Goal: Task Accomplishment & Management: Complete application form

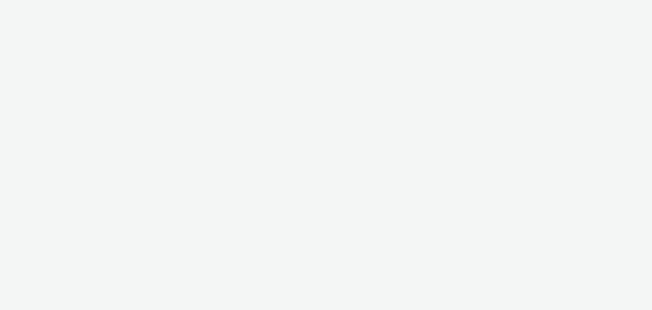
select select "ac009755-aa48-4799-8050-7a339a378eb8"
select select "79162ed7-0017-4339-93b0-3399b708648f"
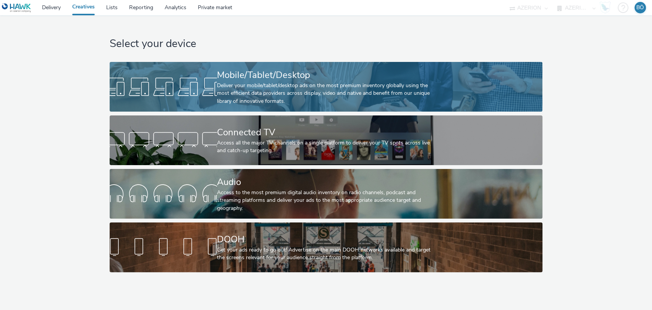
click at [281, 82] on div "Deliver your mobile/tablet/desktop ads on the most premium inventory globally u…" at bounding box center [324, 93] width 215 height 23
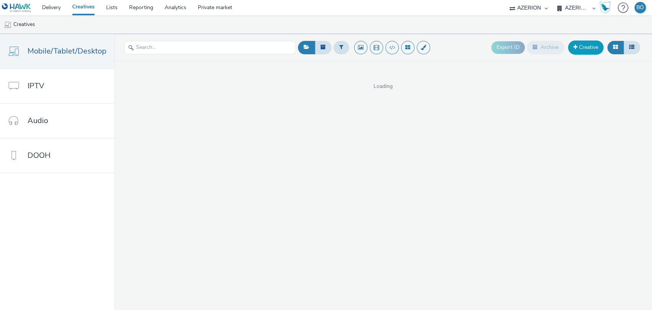
click at [589, 47] on link "Creative" at bounding box center [585, 47] width 35 height 14
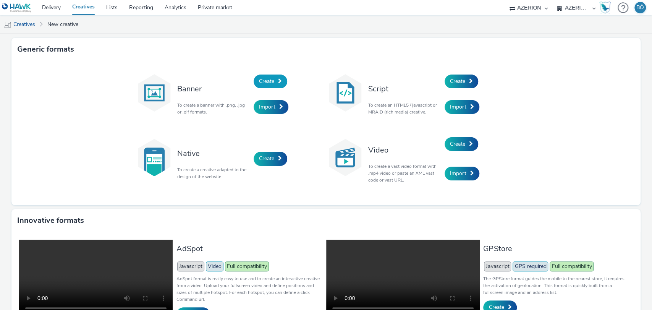
click at [259, 81] on span "Create" at bounding box center [266, 80] width 15 height 7
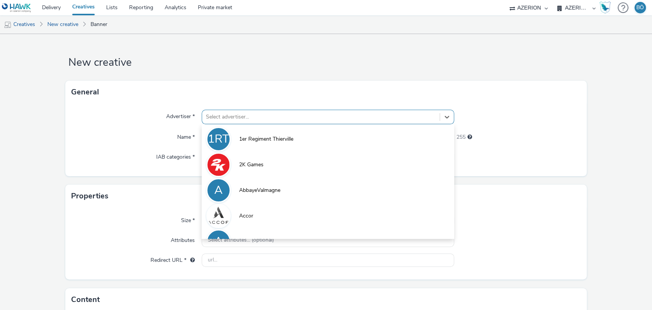
click at [267, 117] on div at bounding box center [321, 116] width 230 height 9
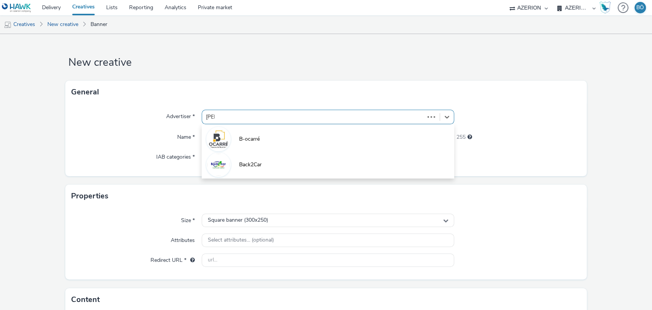
type input "carre"
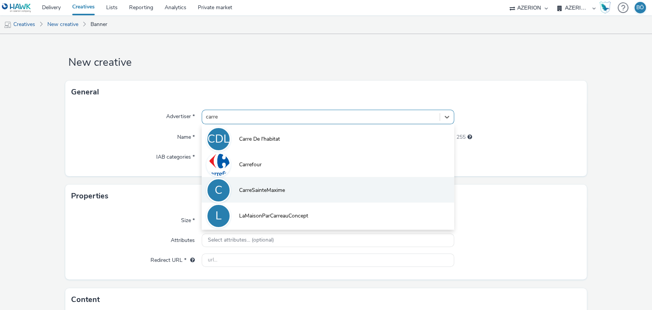
click at [280, 187] on span "CarreSainteMaxime" at bounding box center [262, 190] width 46 height 8
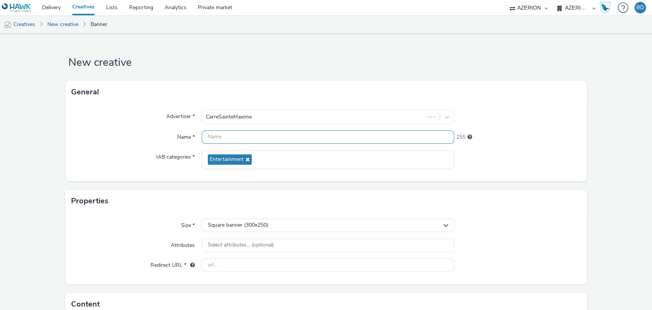
click at [256, 136] on input "text" at bounding box center [328, 136] width 253 height 13
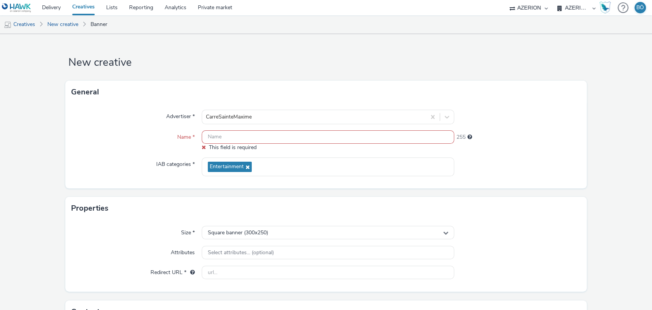
click at [259, 138] on input "text" at bounding box center [328, 136] width 253 height 13
paste input "CD - ID EVOLUTION (320x480)"
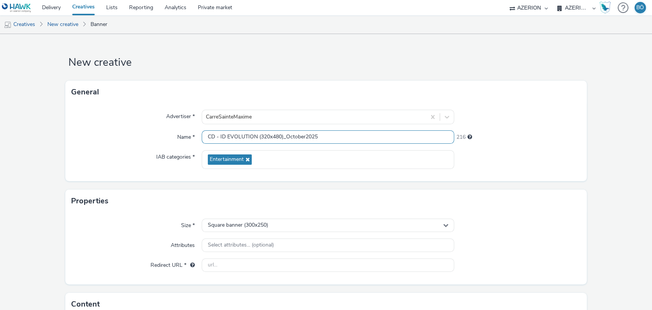
type input "CD - ID EVOLUTION (320x480)_October2025"
click at [102, 201] on h3 "Properties" at bounding box center [89, 200] width 37 height 11
click at [244, 226] on span "Square banner (300x250)" at bounding box center [238, 225] width 60 height 6
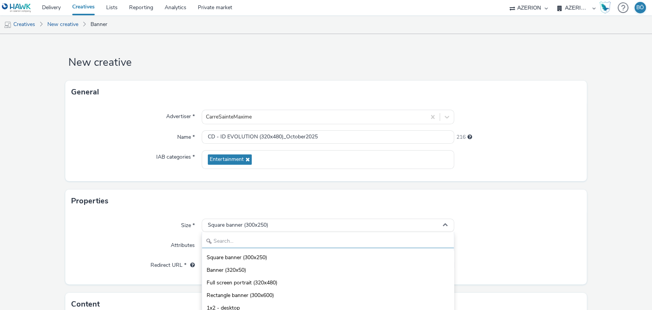
click at [235, 239] on input "text" at bounding box center [328, 240] width 252 height 13
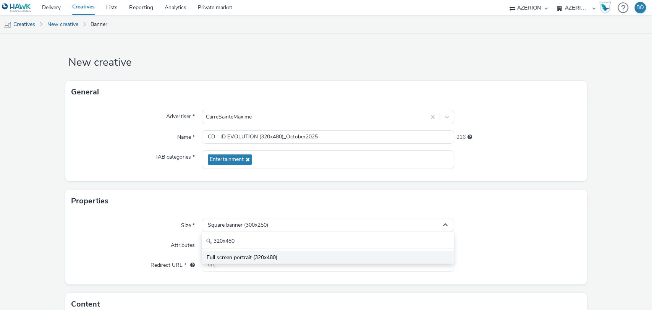
type input "320x480"
click at [231, 253] on li "Full screen portrait (320x480)" at bounding box center [328, 256] width 252 height 13
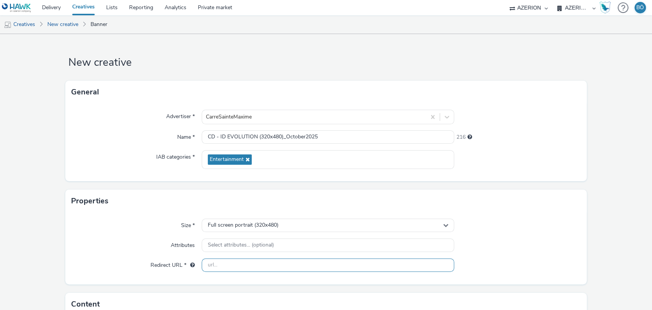
click at [231, 267] on input "text" at bounding box center [328, 264] width 253 height 13
paste input "[URL][DOMAIN_NAME]"
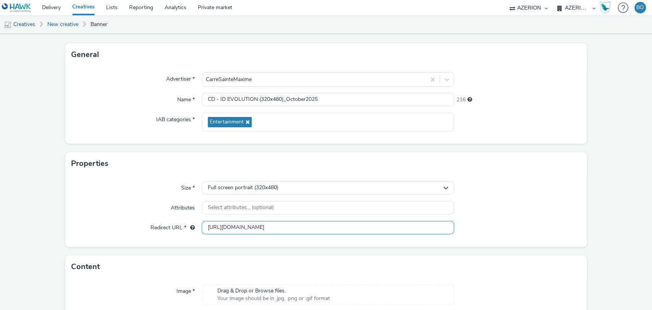
scroll to position [93, 0]
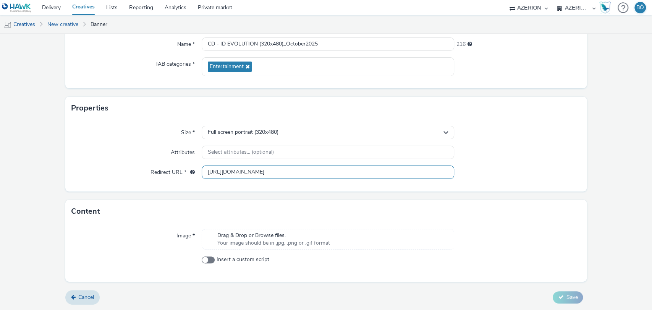
type input "[URL][DOMAIN_NAME]"
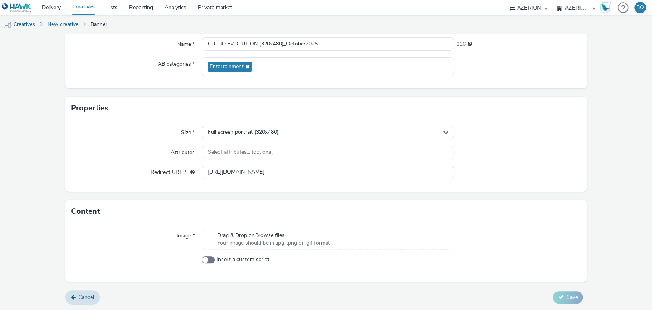
click at [230, 233] on span "Drag & Drop or Browse files." at bounding box center [273, 235] width 113 height 8
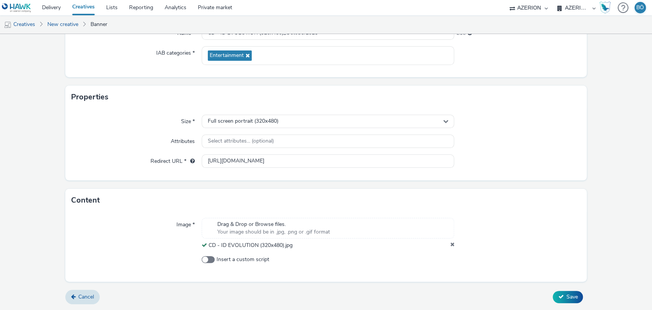
scroll to position [104, 0]
click at [566, 297] on span "Save" at bounding box center [571, 296] width 11 height 7
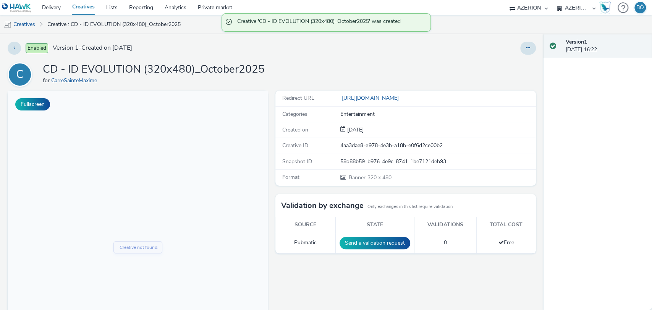
drag, startPoint x: 20, startPoint y: 21, endPoint x: 40, endPoint y: 22, distance: 20.2
click at [20, 21] on link "Creatives" at bounding box center [19, 24] width 39 height 18
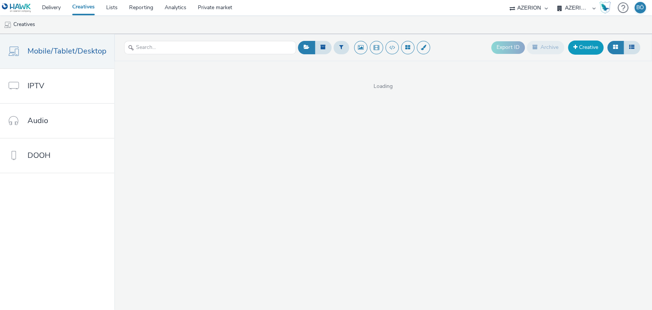
click at [573, 46] on span at bounding box center [575, 46] width 4 height 5
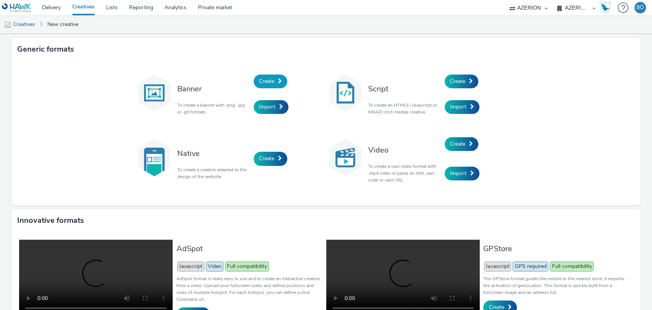
click at [268, 80] on span "Create" at bounding box center [266, 80] width 15 height 7
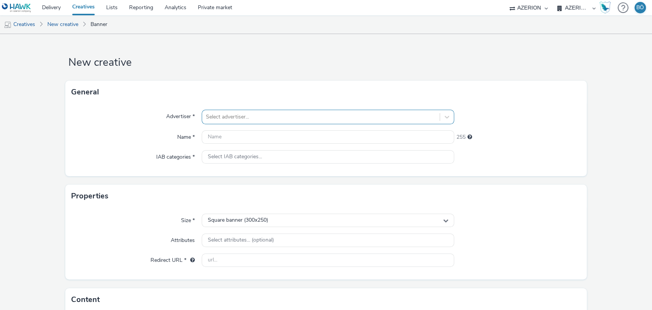
click at [255, 119] on div at bounding box center [321, 116] width 230 height 9
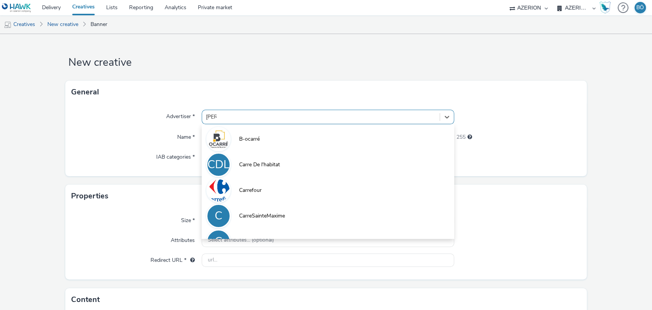
type input "carre"
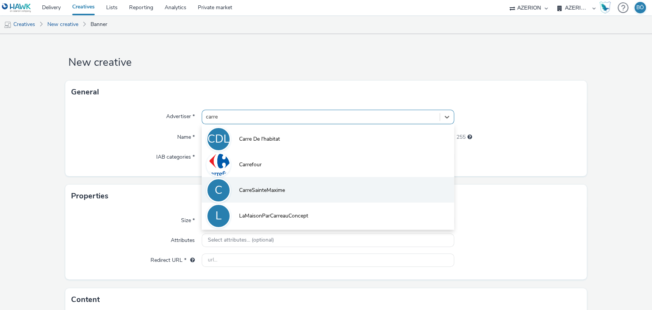
click at [257, 185] on li "C CarreSainteMaxime" at bounding box center [328, 190] width 253 height 26
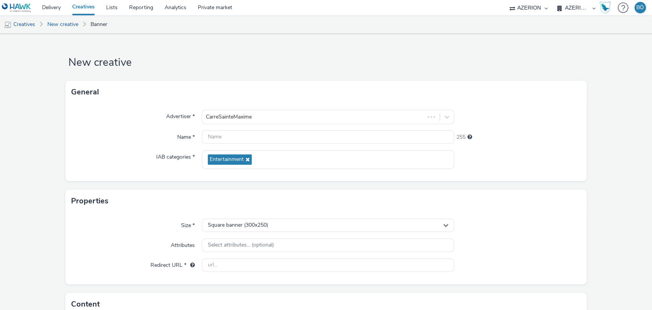
click at [242, 128] on div "Advertiser * CarreSainteMaxime Name * 255 IAB categories * Entertainment" at bounding box center [325, 141] width 521 height 77
click at [240, 137] on input "text" at bounding box center [328, 136] width 253 height 13
paste input "CD - I WILL SURVIVE (320x480)"
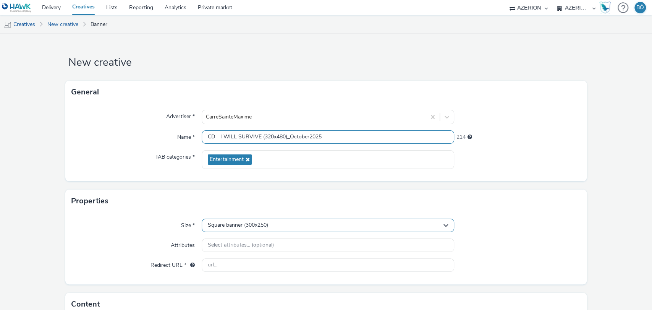
type input "CD - I WILL SURVIVE (320x480)_October2025"
click at [281, 218] on div "Square banner (300x250)" at bounding box center [328, 224] width 253 height 13
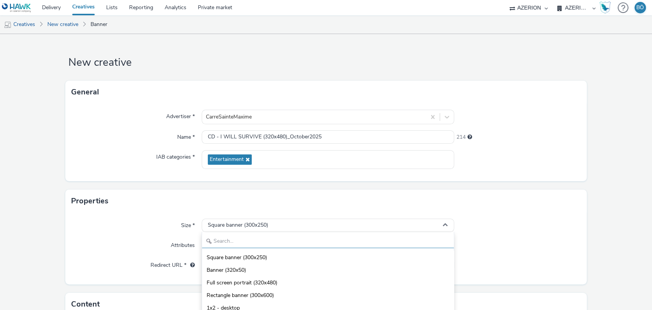
click at [242, 240] on input "text" at bounding box center [328, 240] width 252 height 13
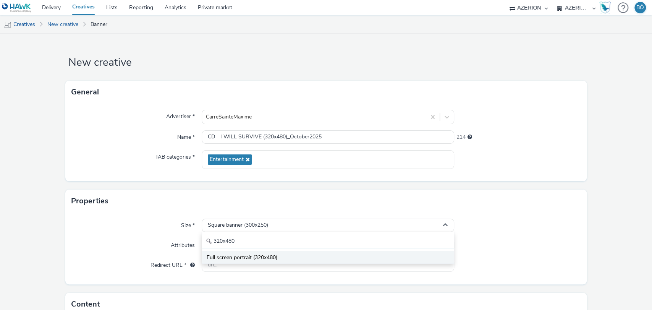
type input "320x480"
click at [234, 254] on span "Full screen portrait (320x480)" at bounding box center [241, 257] width 71 height 8
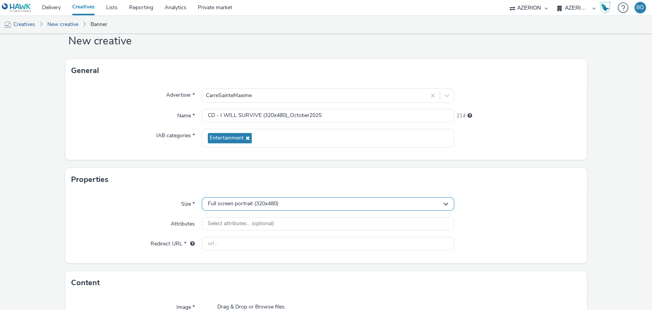
scroll to position [42, 0]
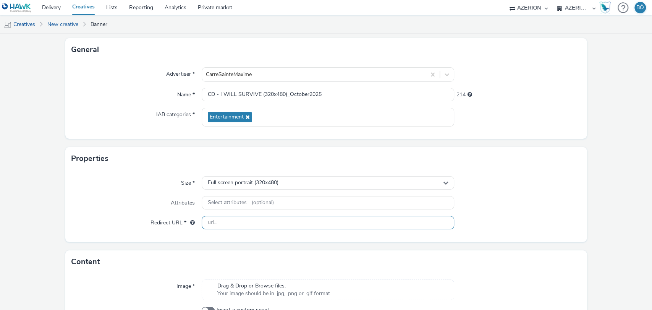
click at [206, 219] on input "text" at bounding box center [328, 222] width 253 height 13
paste input "[URL][DOMAIN_NAME][PERSON_NAME]"
type input "[URL][DOMAIN_NAME][PERSON_NAME]"
click at [232, 280] on div "Drag & Drop or Browse files. Your image should be in .jpg, .png or .gif format" at bounding box center [328, 289] width 253 height 21
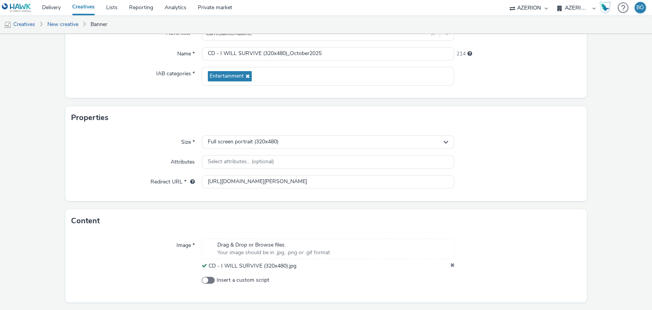
scroll to position [104, 0]
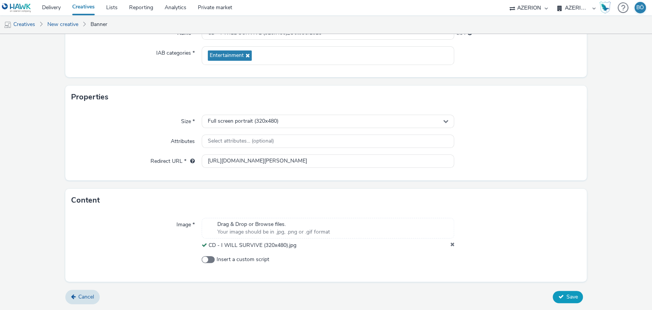
click at [559, 294] on button "Save" at bounding box center [567, 296] width 30 height 12
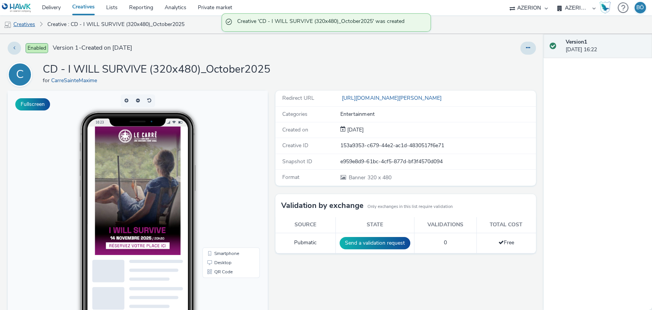
click at [29, 25] on link "Creatives" at bounding box center [19, 24] width 39 height 18
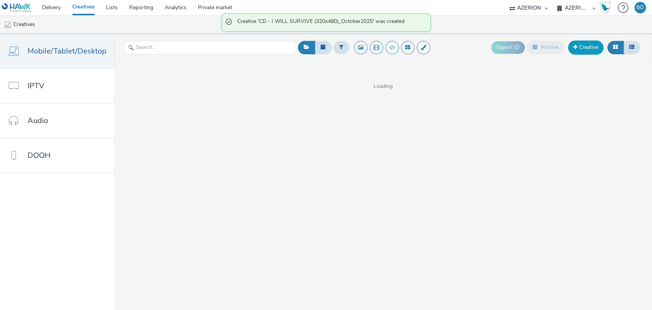
click at [589, 43] on link "Creative" at bounding box center [585, 47] width 35 height 14
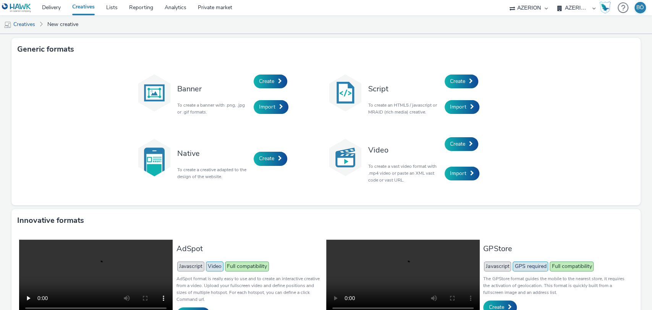
click at [273, 70] on div "Create" at bounding box center [289, 81] width 73 height 26
click at [271, 79] on link "Create" at bounding box center [270, 81] width 34 height 14
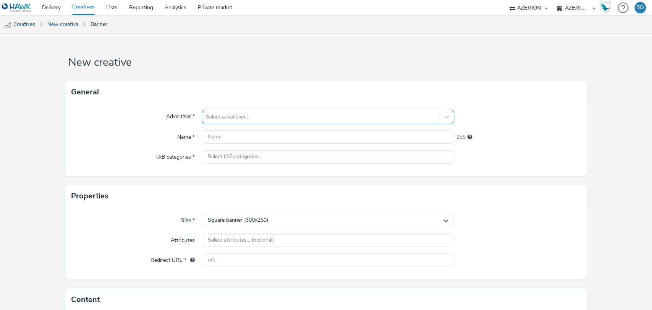
click at [267, 122] on div "Select advertiser..." at bounding box center [321, 117] width 238 height 12
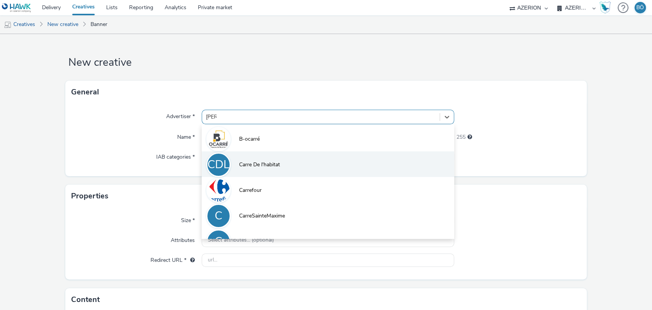
type input "carre"
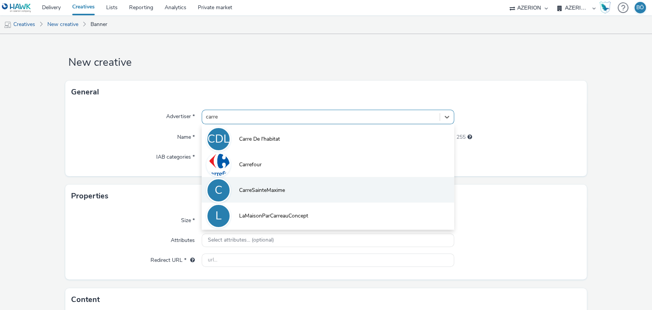
click at [282, 184] on li "C CarreSainteMaxime" at bounding box center [328, 190] width 253 height 26
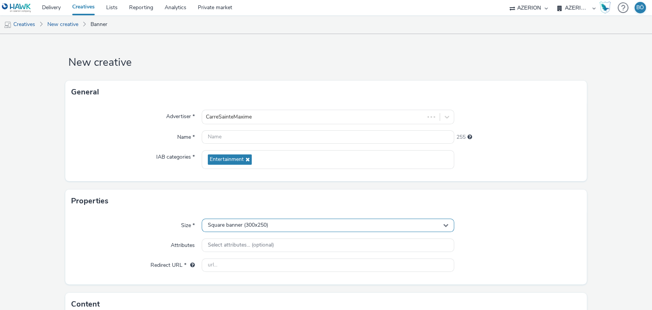
click at [246, 220] on div "Square banner (300x250)" at bounding box center [328, 224] width 253 height 13
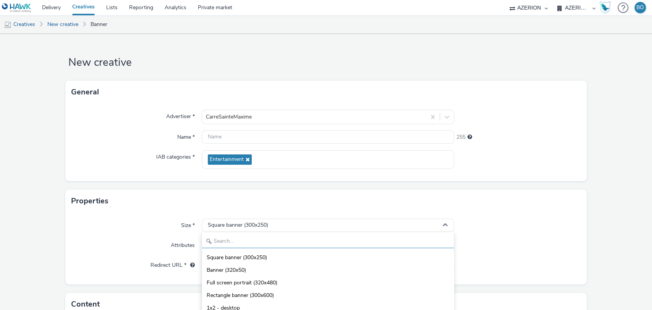
click at [233, 238] on input "text" at bounding box center [328, 240] width 252 height 13
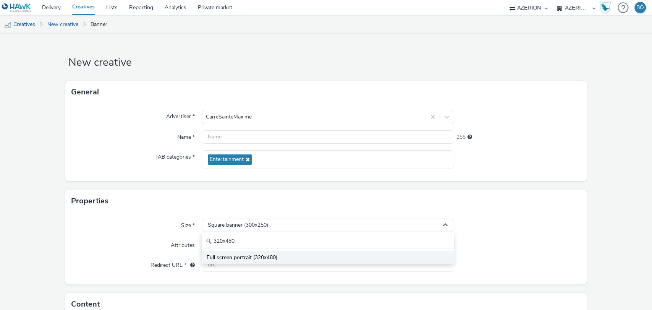
type input "320x480"
click at [232, 252] on li "Full screen portrait (320x480)" at bounding box center [328, 256] width 252 height 13
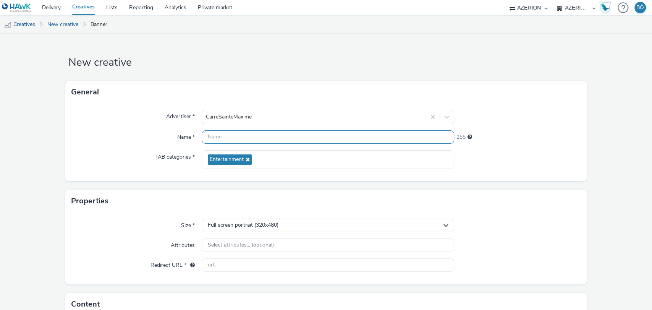
click at [242, 134] on input "text" at bounding box center [328, 136] width 253 height 13
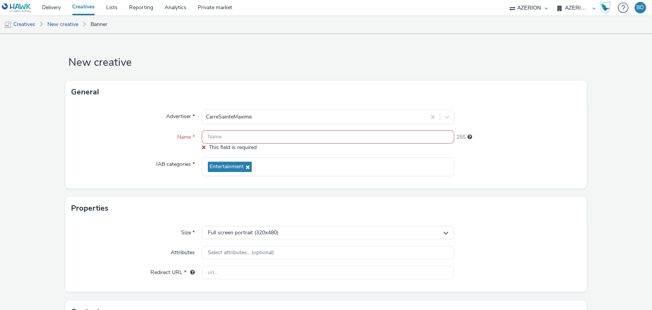
paste input "CD - BEAUSÉJOUR (320x480)"
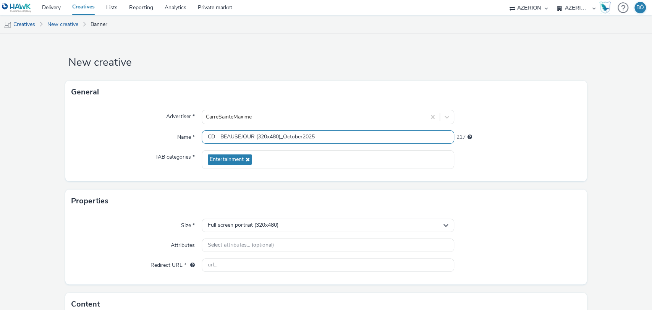
type input "CD - BEAUSÉJOUR (320x480)_October2025"
click at [229, 263] on input "text" at bounding box center [328, 264] width 253 height 13
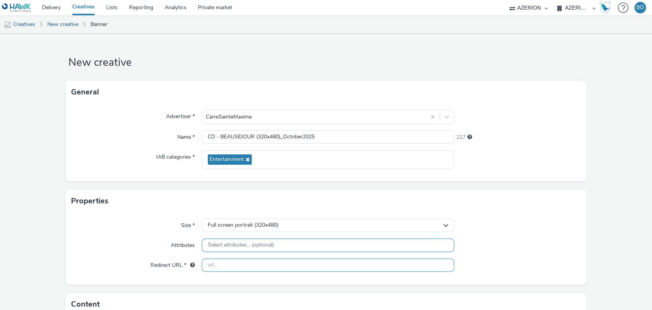
paste input "[URL][DOMAIN_NAME][PERSON_NAME]"
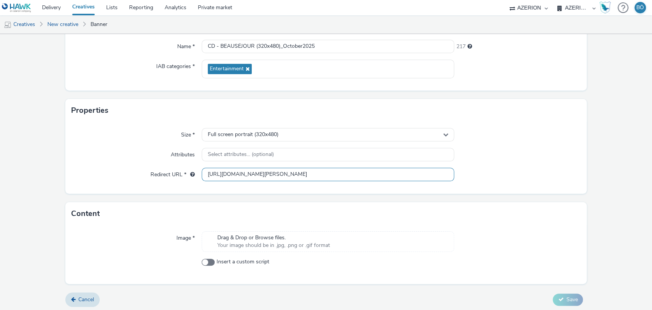
scroll to position [93, 0]
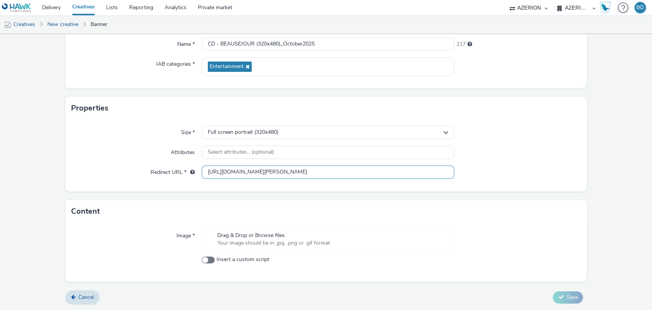
type input "[URL][DOMAIN_NAME][PERSON_NAME]"
click at [240, 243] on span "Your image should be in .jpg, .png or .gif format" at bounding box center [273, 243] width 113 height 8
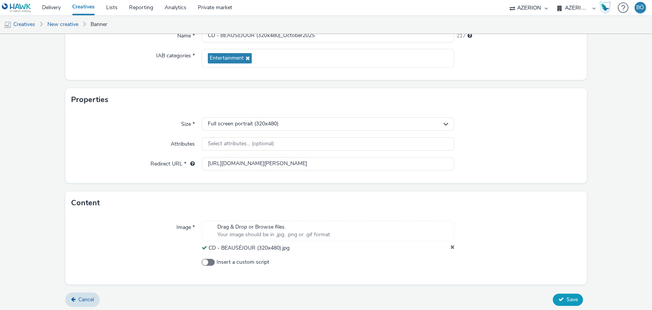
scroll to position [104, 0]
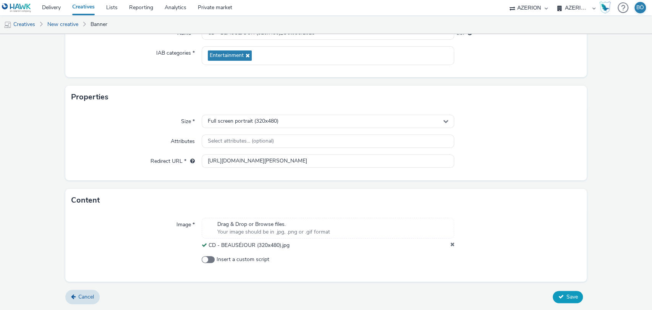
click at [566, 293] on span "Save" at bounding box center [571, 296] width 11 height 7
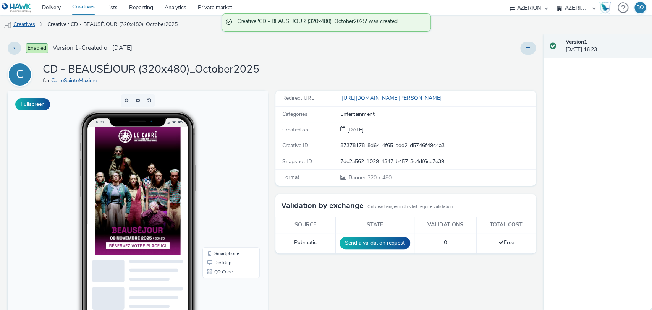
click at [25, 29] on link "Creatives" at bounding box center [19, 24] width 39 height 18
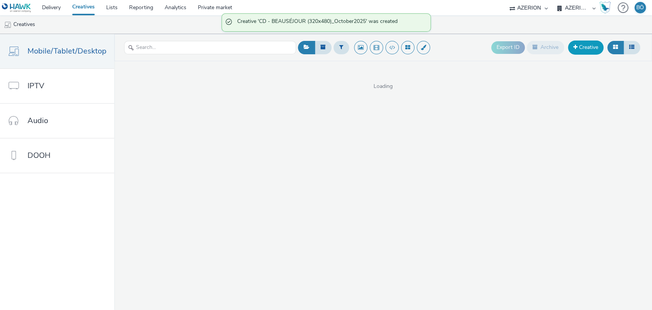
click at [592, 47] on link "Creative" at bounding box center [585, 47] width 35 height 14
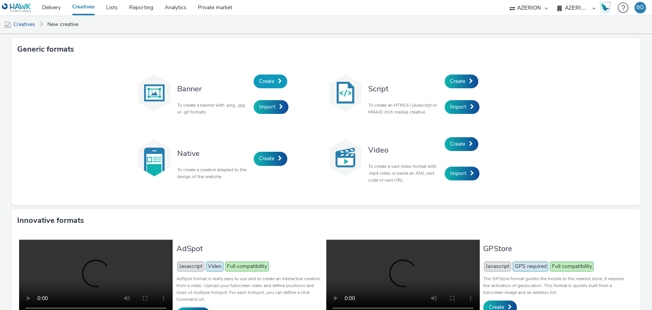
click at [262, 79] on span "Create" at bounding box center [266, 80] width 15 height 7
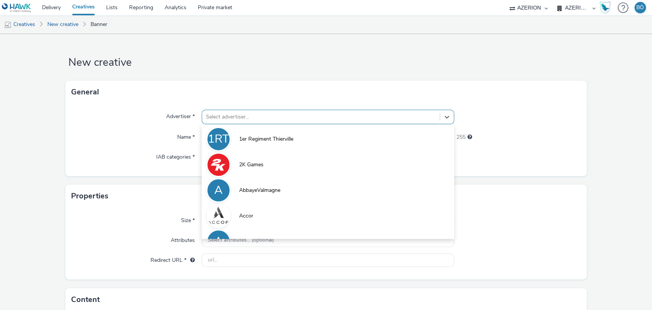
click at [252, 118] on div at bounding box center [321, 116] width 230 height 9
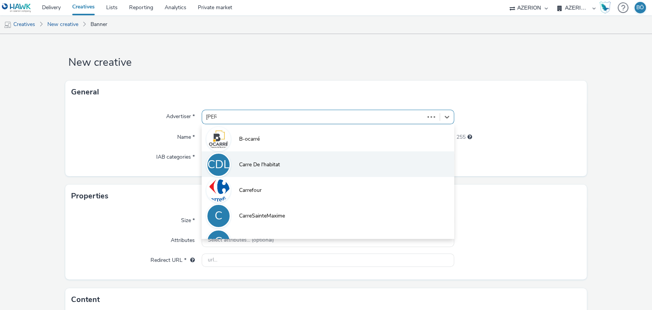
type input "carre"
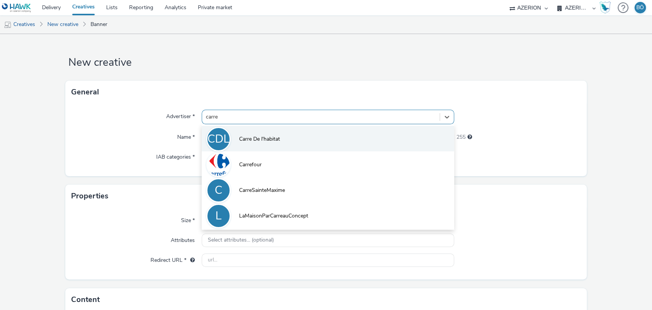
drag, startPoint x: 264, startPoint y: 185, endPoint x: 242, endPoint y: 147, distance: 43.8
click at [256, 167] on div "CDL Carre De l'habitat Carrefour C CarreSainteMaxime L LaMaisonParCarreauConcept" at bounding box center [328, 176] width 253 height 105
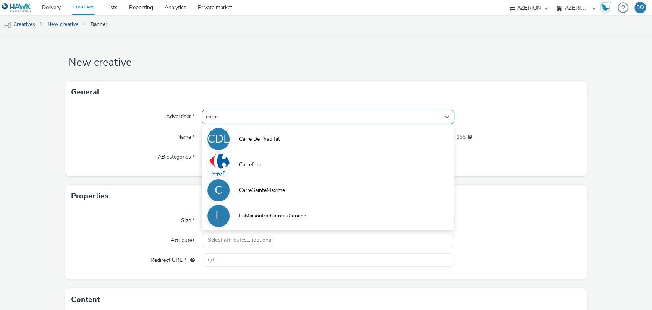
drag, startPoint x: 249, startPoint y: 183, endPoint x: 248, endPoint y: 176, distance: 7.3
click at [249, 182] on li "C CarreSainteMaxime" at bounding box center [328, 190] width 253 height 26
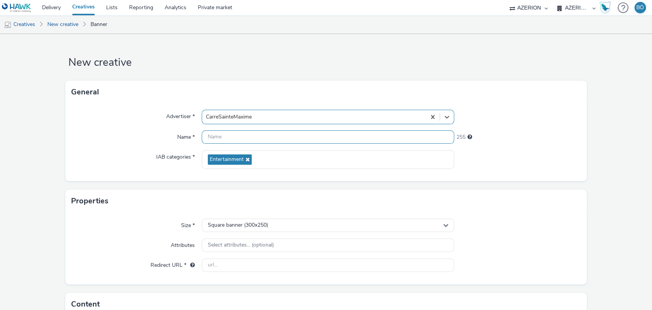
click at [233, 135] on input "text" at bounding box center [328, 136] width 253 height 13
paste input "CD - [PERSON_NAME] (320x480)"
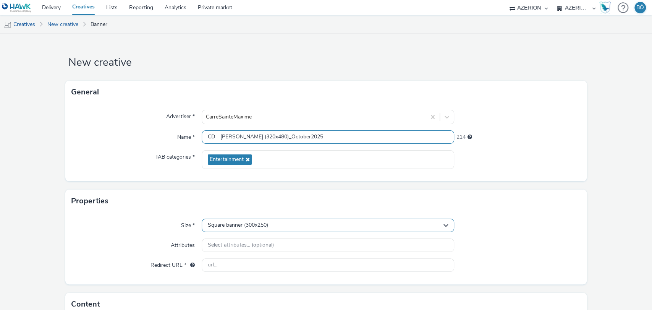
type input "CD - [PERSON_NAME] (320x480)_October2025"
click at [244, 219] on div "Square banner (300x250)" at bounding box center [328, 224] width 253 height 13
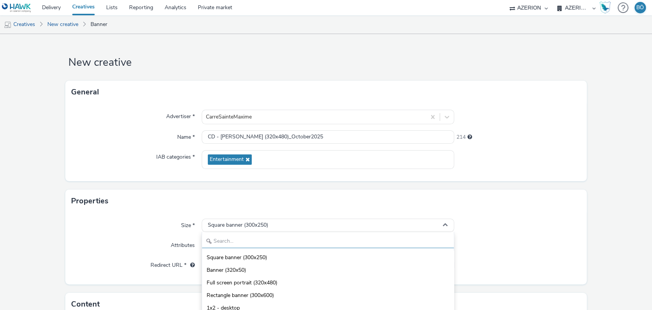
click at [230, 234] on input "text" at bounding box center [328, 240] width 252 height 13
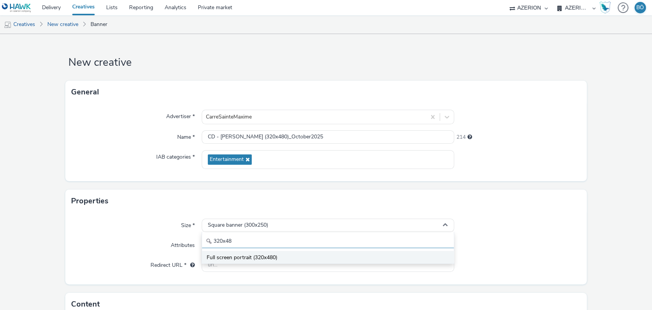
type input "320x48"
click at [230, 251] on li "Full screen portrait (320x480)" at bounding box center [328, 256] width 252 height 13
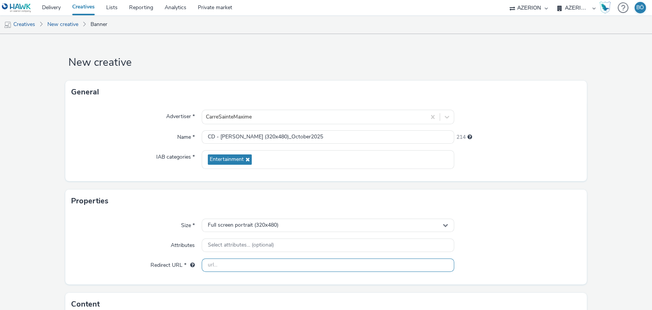
drag, startPoint x: 227, startPoint y: 265, endPoint x: 239, endPoint y: 216, distance: 50.7
click at [227, 265] on input "text" at bounding box center [328, 264] width 253 height 13
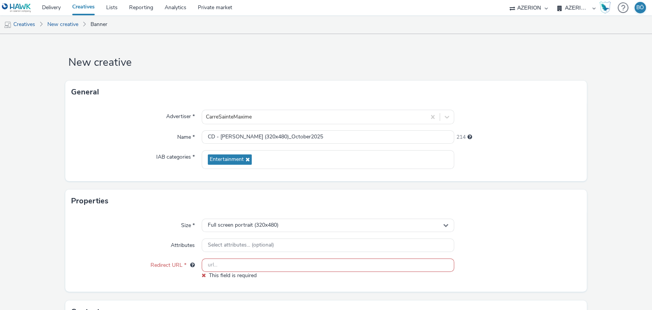
paste input "[URL][DOMAIN_NAME]"
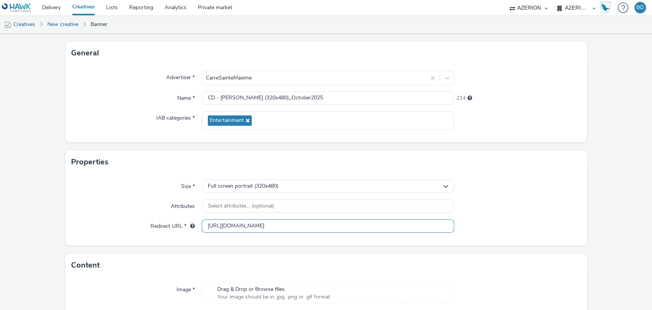
scroll to position [85, 0]
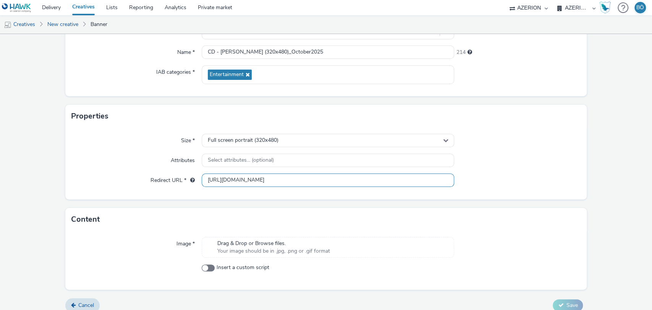
type input "[URL][DOMAIN_NAME]"
click at [257, 249] on span "Your image should be in .jpg, .png or .gif format" at bounding box center [273, 251] width 113 height 8
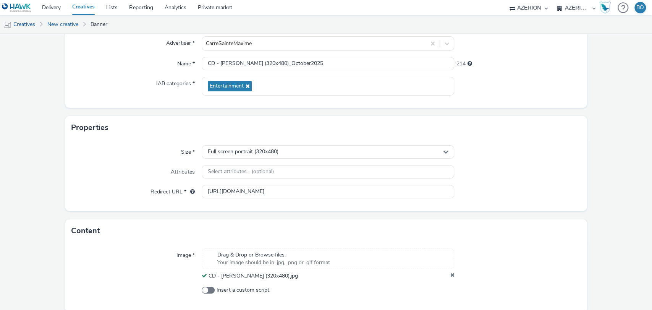
scroll to position [104, 0]
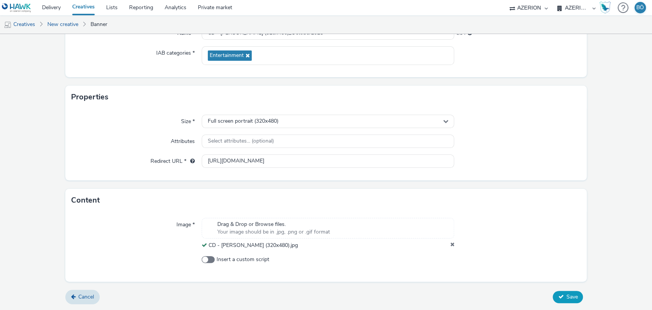
click at [558, 299] on icon at bounding box center [560, 295] width 5 height 5
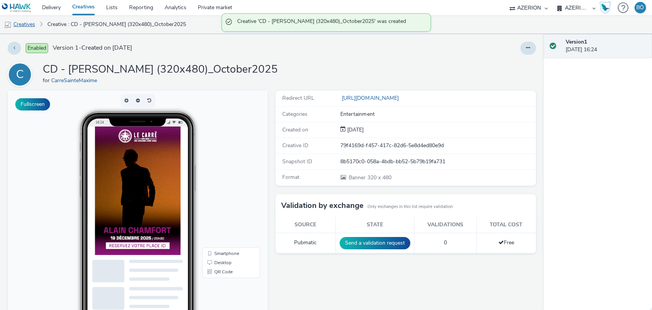
click at [31, 27] on link "Creatives" at bounding box center [19, 24] width 39 height 18
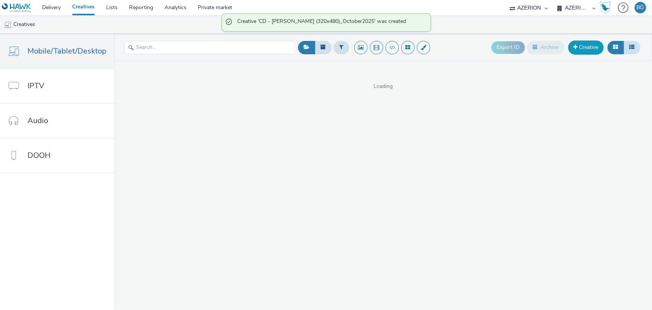
click at [587, 48] on link "Creative" at bounding box center [585, 47] width 35 height 14
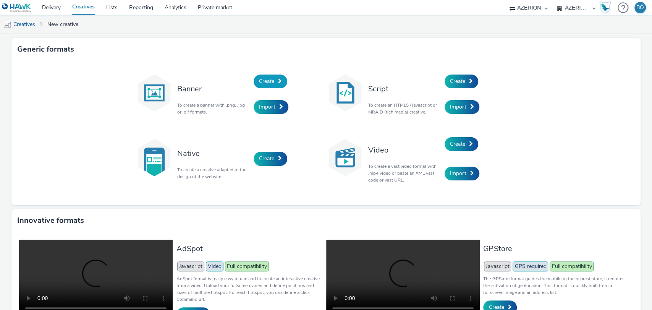
click at [275, 76] on link "Create" at bounding box center [270, 81] width 34 height 14
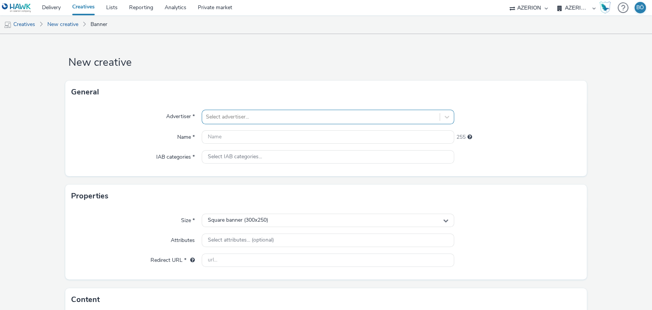
click at [268, 113] on div at bounding box center [321, 116] width 230 height 9
type input "carre"
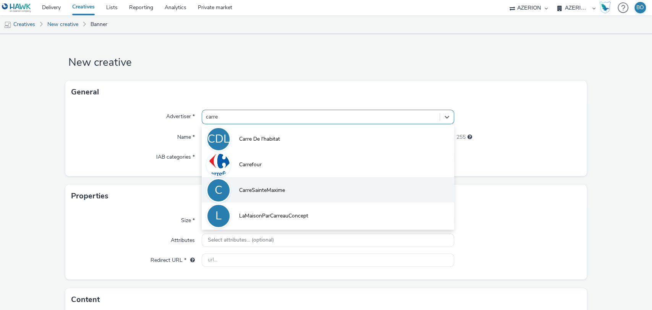
click at [271, 185] on li "C CarreSainteMaxime" at bounding box center [328, 190] width 253 height 26
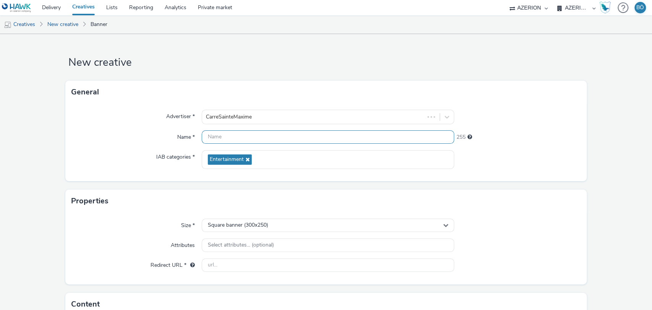
click at [244, 137] on input "text" at bounding box center [328, 136] width 253 height 13
paste input "CD - 4 SPECTACLES (320x480)"
type input "CD - 4 SPECTACLES (320x480)_October2025"
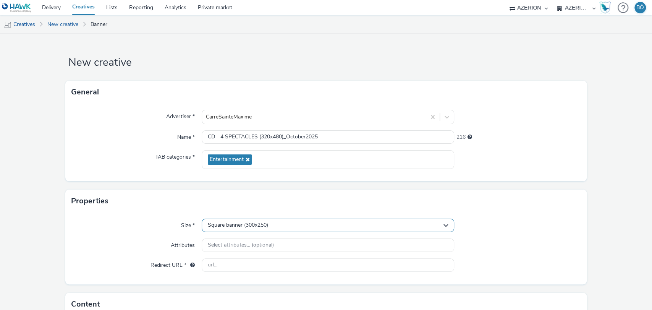
click at [255, 224] on span "Square banner (300x250)" at bounding box center [238, 225] width 60 height 6
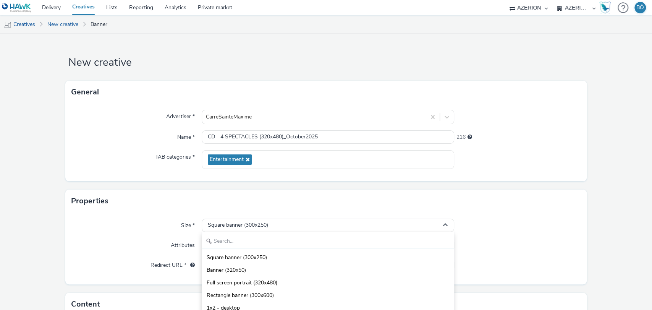
click at [236, 238] on input "text" at bounding box center [328, 240] width 252 height 13
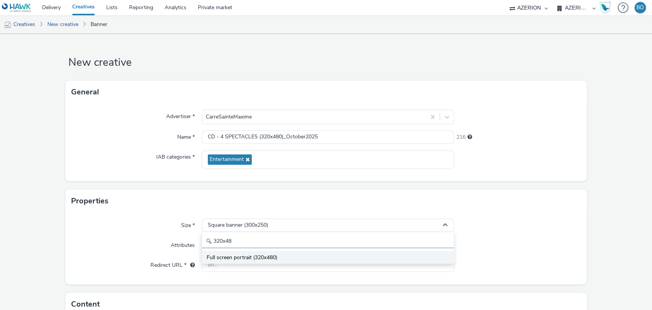
type input "320x48"
click at [235, 260] on span "Full screen portrait (320x480)" at bounding box center [241, 257] width 71 height 8
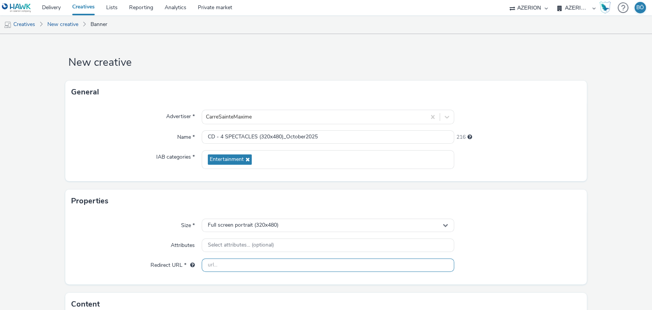
click at [233, 262] on input "text" at bounding box center [328, 264] width 253 height 13
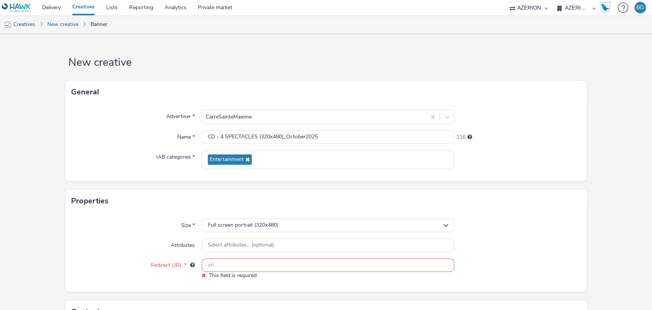
paste input "[URL][DOMAIN_NAME]"
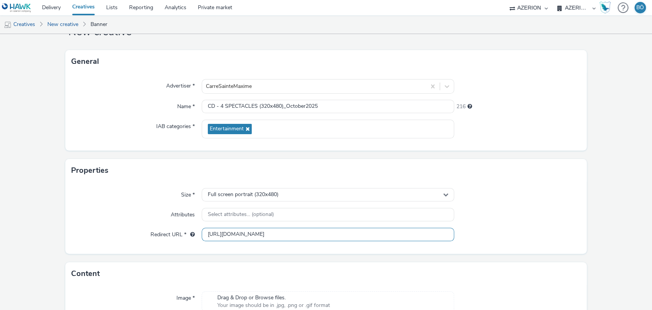
scroll to position [93, 0]
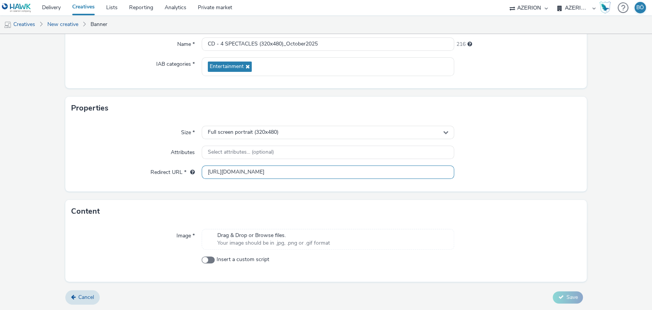
type input "[URL][DOMAIN_NAME]"
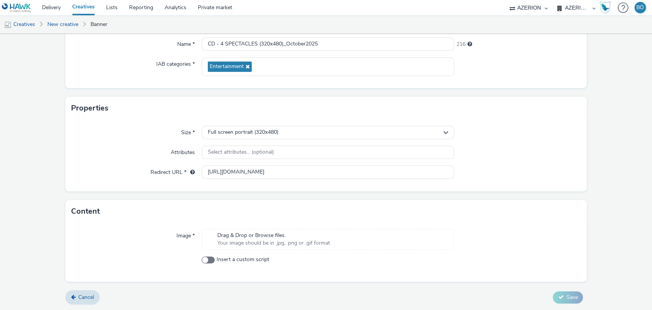
click at [261, 246] on span "Your image should be in .jpg, .png or .gif format" at bounding box center [273, 243] width 113 height 8
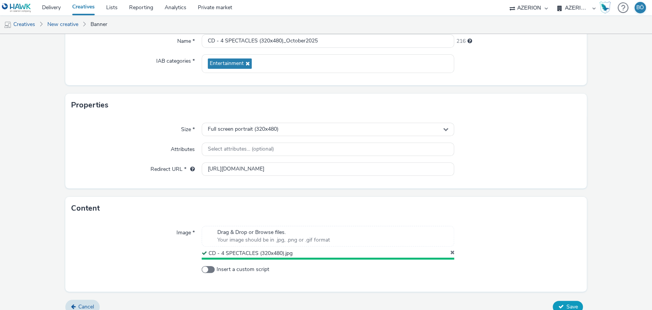
scroll to position [104, 0]
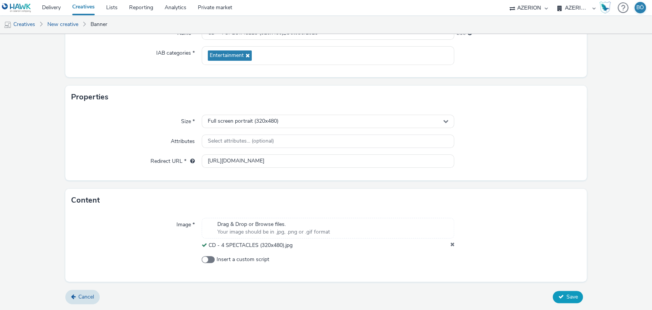
click at [558, 298] on button "Save" at bounding box center [567, 296] width 30 height 12
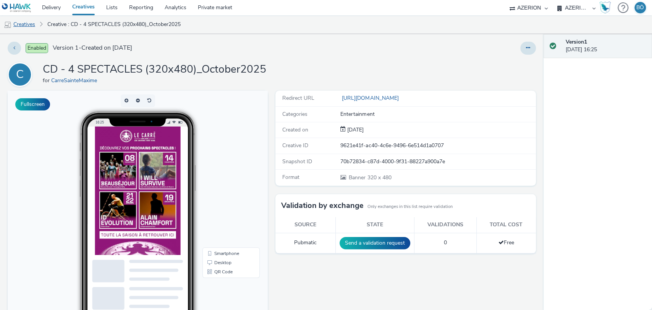
click at [34, 23] on link "Creatives" at bounding box center [19, 24] width 39 height 18
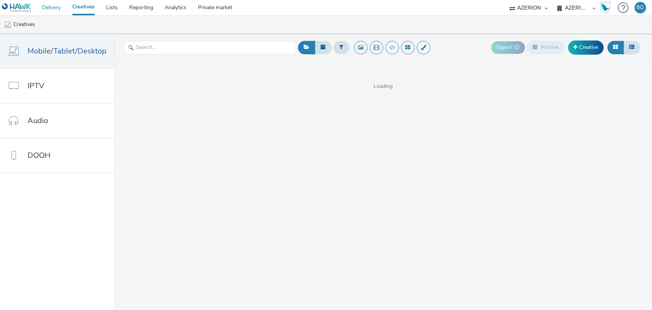
click at [51, 7] on link "Delivery" at bounding box center [51, 7] width 30 height 15
